Goal: Task Accomplishment & Management: Complete application form

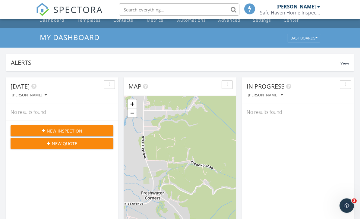
scroll to position [13, 0]
click at [26, 130] on div "New Inspection" at bounding box center [61, 131] width 93 height 6
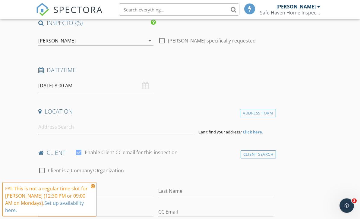
scroll to position [58, 0]
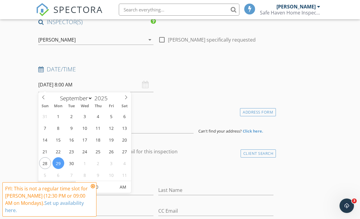
click at [68, 185] on input "08" at bounding box center [56, 187] width 37 height 12
type input "11"
type input "09/29/2025 11:00 AM"
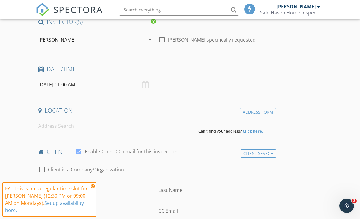
click at [181, 117] on div "Location" at bounding box center [156, 113] width 240 height 12
click at [44, 126] on input at bounding box center [115, 126] width 155 height 15
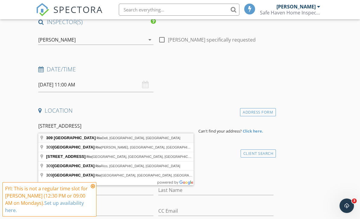
type input "309 Cherry Lane, Rio Dell, CA, USA"
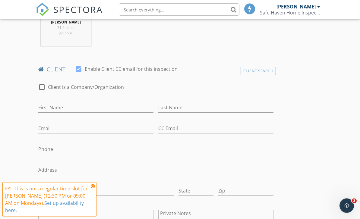
scroll to position [269, 0]
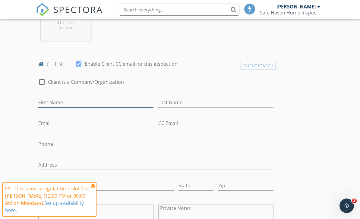
click at [118, 105] on input "First Name" at bounding box center [95, 103] width 115 height 10
type input "Ashley"
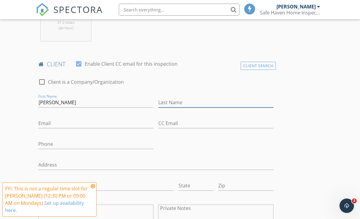
click at [208, 99] on input "Last Name" at bounding box center [215, 103] width 115 height 10
type input "Mason-Dacus"
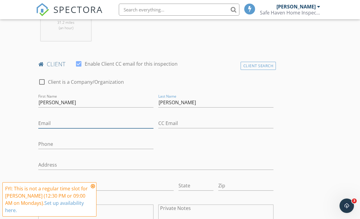
click at [112, 125] on input "Email" at bounding box center [95, 123] width 115 height 10
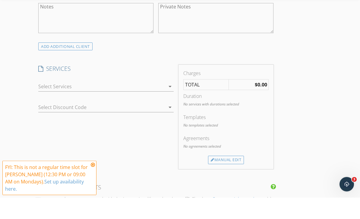
scroll to position [456, 0]
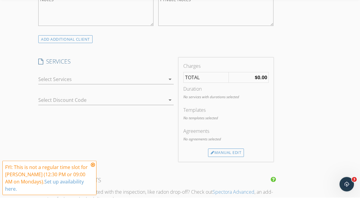
type input "amazon1194@gmail.com"
click at [169, 97] on icon "arrow_drop_down" at bounding box center [169, 100] width 7 height 7
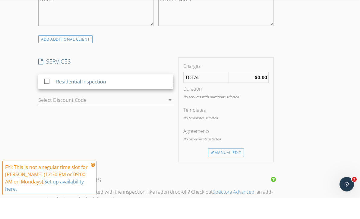
scroll to position [478, 0]
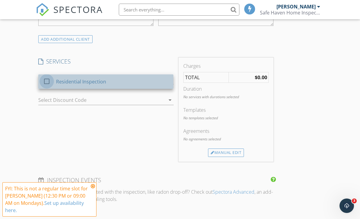
click at [43, 81] on div at bounding box center [47, 81] width 10 height 10
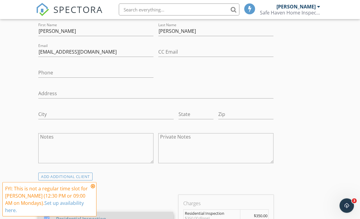
scroll to position [340, 0]
click at [101, 72] on input "Phone" at bounding box center [95, 73] width 115 height 10
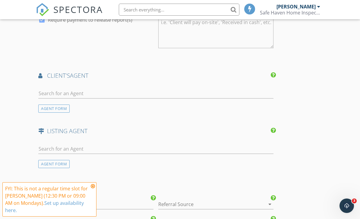
scroll to position [705, 0]
type input "209-747-5534"
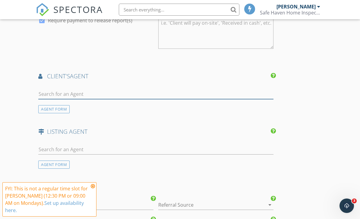
click at [173, 94] on input "text" at bounding box center [155, 94] width 235 height 10
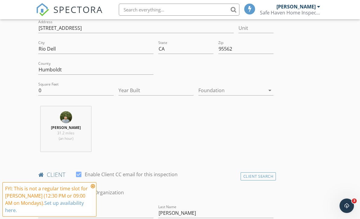
scroll to position [158, 0]
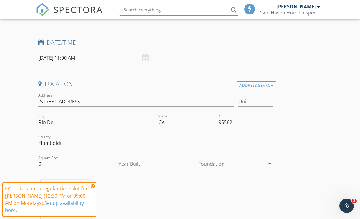
type input "Brooklyn Marvin"
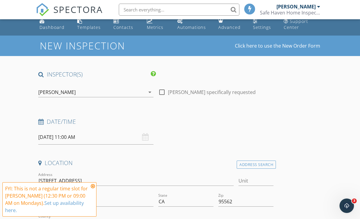
scroll to position [0, 0]
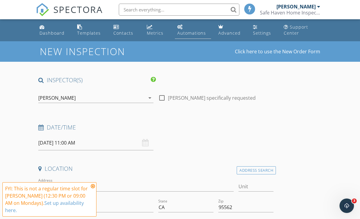
click at [199, 32] on div "Automations" at bounding box center [191, 33] width 29 height 6
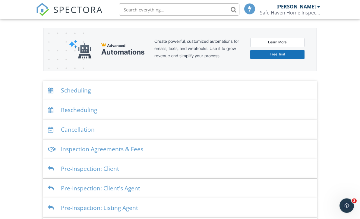
scroll to position [71, 0]
click at [274, 149] on div "Inspection Agreements & Fees" at bounding box center [179, 149] width 273 height 20
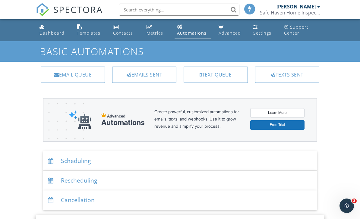
scroll to position [1, 0]
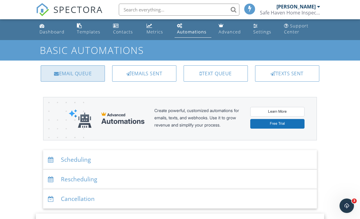
click at [66, 75] on div "Email Queue" at bounding box center [73, 73] width 64 height 16
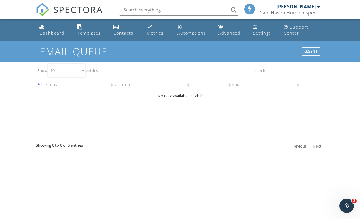
click at [193, 36] on div "Automations" at bounding box center [191, 33] width 29 height 6
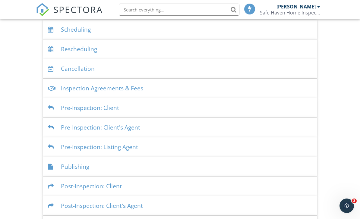
scroll to position [133, 0]
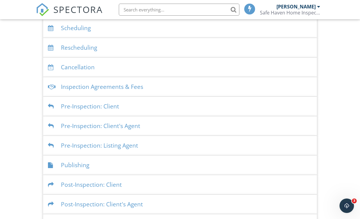
click at [62, 107] on div "Pre-Inspection: Client" at bounding box center [179, 107] width 273 height 20
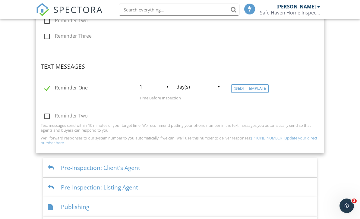
scroll to position [287, 0]
click at [332, 172] on div "Dashboard Templates Contacts Metrics Automations Advanced Settings Support Cent…" at bounding box center [180, 4] width 360 height 543
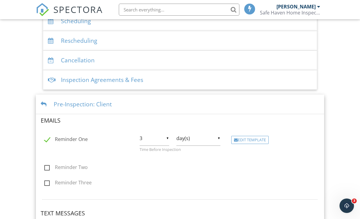
scroll to position [116, 0]
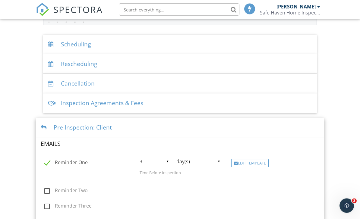
click at [167, 107] on div "Inspection Agreements & Fees" at bounding box center [179, 104] width 273 height 20
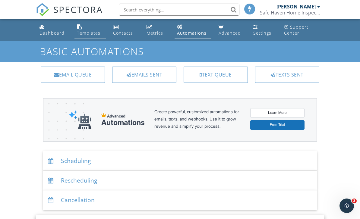
click at [81, 26] on div "Templates" at bounding box center [79, 26] width 5 height 5
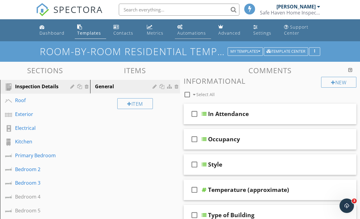
click at [189, 32] on div "Automations" at bounding box center [191, 33] width 29 height 6
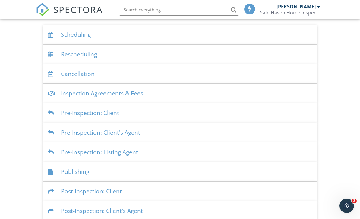
scroll to position [133, 0]
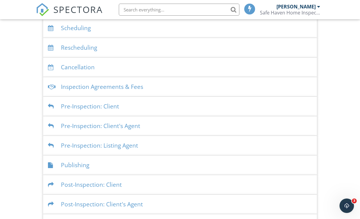
click at [61, 86] on div "Inspection Agreements & Fees" at bounding box center [179, 87] width 273 height 20
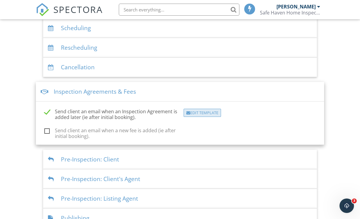
click at [214, 111] on div "Edit Template" at bounding box center [201, 113] width 37 height 8
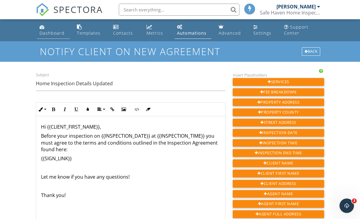
click at [51, 34] on div "Dashboard" at bounding box center [51, 33] width 25 height 6
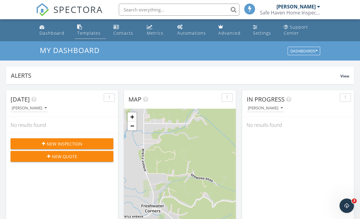
click at [85, 34] on div "Templates" at bounding box center [88, 33] width 23 height 6
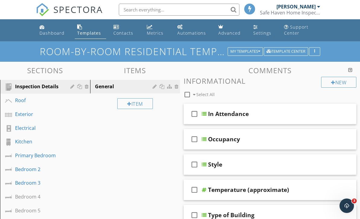
click at [156, 33] on div "Metrics" at bounding box center [155, 33] width 17 height 6
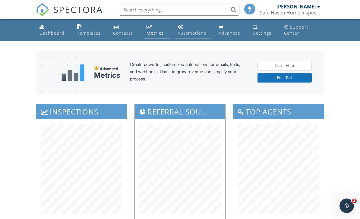
click at [194, 34] on div "Automations" at bounding box center [191, 33] width 29 height 6
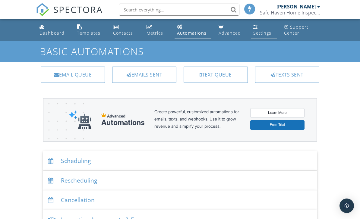
click at [263, 32] on div "Settings" at bounding box center [262, 33] width 18 height 6
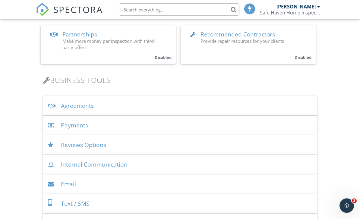
click at [64, 108] on div "Agreements" at bounding box center [179, 106] width 273 height 20
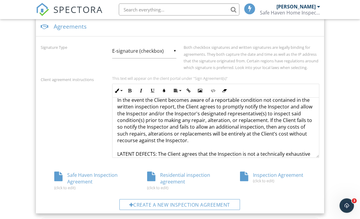
scroll to position [583, 0]
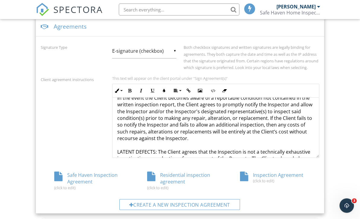
click at [69, 183] on div "Safe Haven Inspection Agreement (click to edit)" at bounding box center [87, 181] width 93 height 18
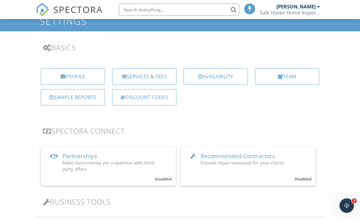
scroll to position [0, 0]
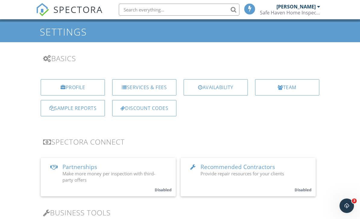
scroll to position [5, 0]
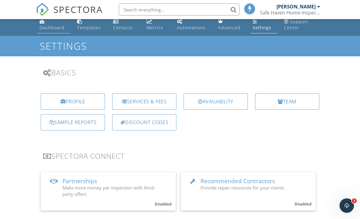
click at [45, 25] on div "Dashboard" at bounding box center [51, 28] width 25 height 6
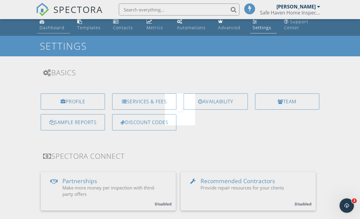
scroll to position [5, 0]
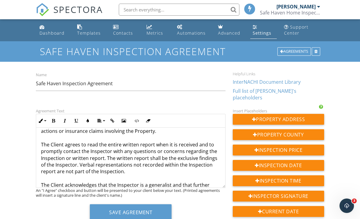
scroll to position [505, 0]
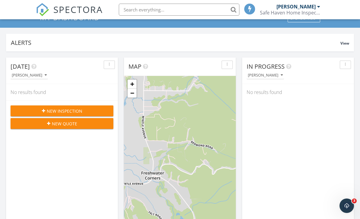
scroll to position [33, 0]
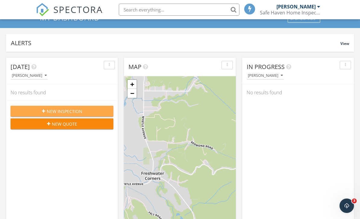
click at [23, 111] on div "New Inspection" at bounding box center [61, 111] width 93 height 6
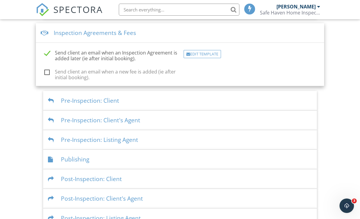
scroll to position [152, 0]
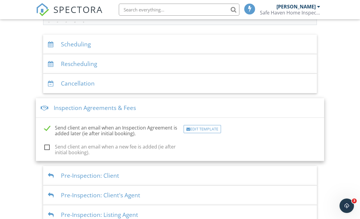
scroll to position [152, 0]
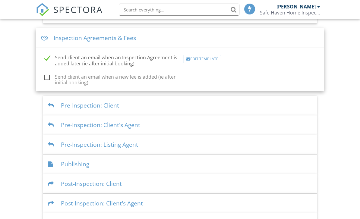
scroll to position [190, 0]
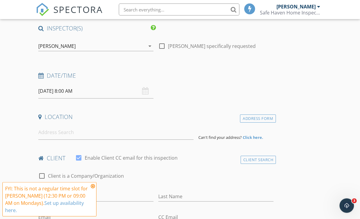
scroll to position [49, 0]
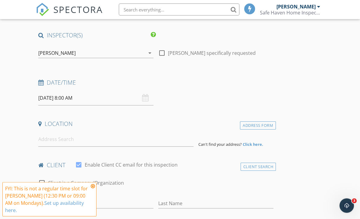
click at [149, 97] on input "09/29/2025 8:00 AM" at bounding box center [95, 98] width 115 height 15
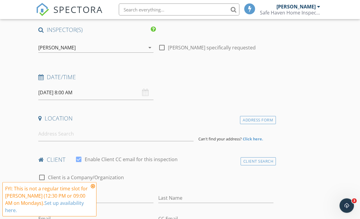
scroll to position [53, 0]
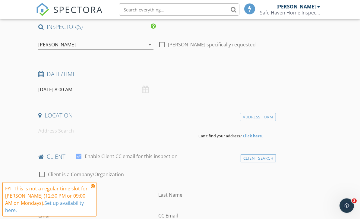
click at [126, 89] on input "09/29/2025 8:00 AM" at bounding box center [95, 90] width 115 height 15
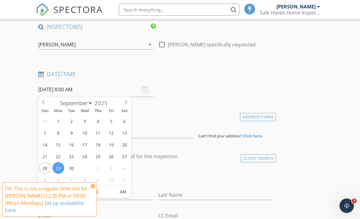
click at [68, 193] on input "08" at bounding box center [56, 192] width 37 height 12
type input "11"
type input "[DATE] 11:00 AM"
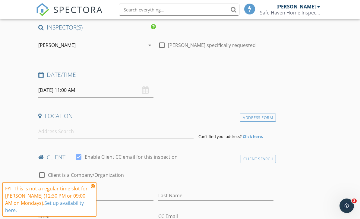
scroll to position [54, 0]
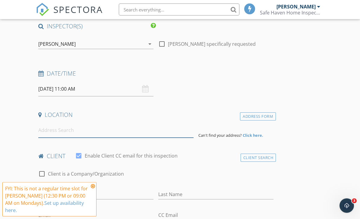
click at [144, 128] on input at bounding box center [115, 130] width 155 height 15
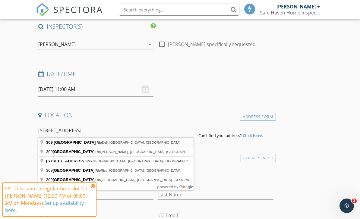
type input "309 Cherry Lane, Rio Dell, CA, USA"
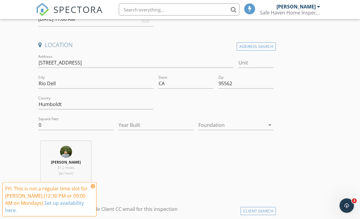
scroll to position [127, 0]
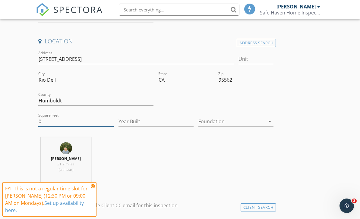
click at [42, 121] on input "0" at bounding box center [75, 122] width 75 height 10
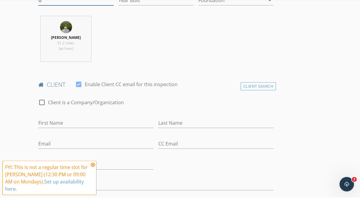
scroll to position [228, 0]
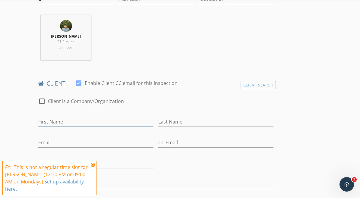
click at [103, 138] on input "First Name" at bounding box center [95, 143] width 115 height 10
type input "[PERSON_NAME]"
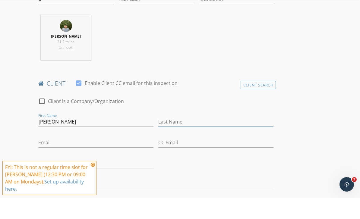
click at [219, 138] on input "Last Name" at bounding box center [215, 143] width 115 height 10
type input "[PERSON_NAME]"
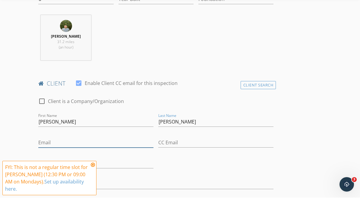
click at [106, 159] on input "Email" at bounding box center [95, 164] width 115 height 10
type input "[EMAIL_ADDRESS][DOMAIN_NAME]"
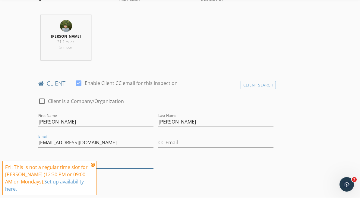
click at [140, 180] on input "Phone" at bounding box center [95, 185] width 115 height 10
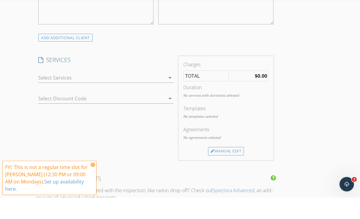
scroll to position [458, 0]
type input "[PHONE_NUMBER]"
click at [172, 95] on icon "arrow_drop_down" at bounding box center [169, 98] width 7 height 7
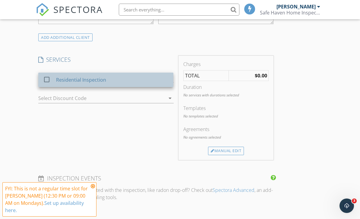
click at [128, 80] on div "Residential Inspection" at bounding box center [112, 80] width 112 height 12
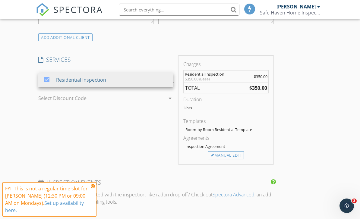
click at [153, 149] on div "SERVICES check_box Residential Inspection Residential Inspection arrow_drop_dow…" at bounding box center [106, 110] width 140 height 108
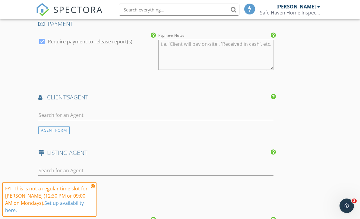
scroll to position [685, 0]
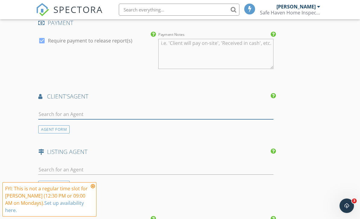
click at [96, 109] on input "text" at bounding box center [155, 114] width 235 height 10
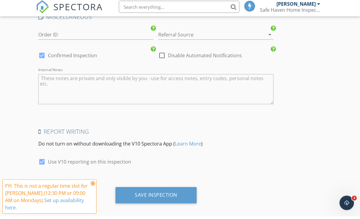
scroll to position [876, 0]
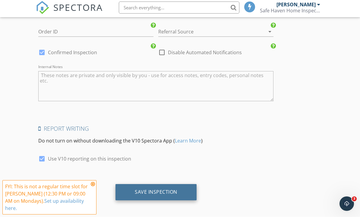
type input "Brooklyn Marvin"
click at [152, 193] on div "Save Inspection" at bounding box center [155, 194] width 81 height 16
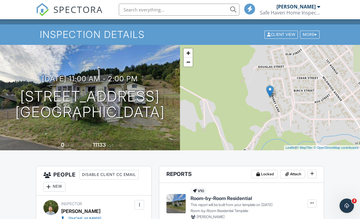
scroll to position [16, 0]
